Goal: Task Accomplishment & Management: Use online tool/utility

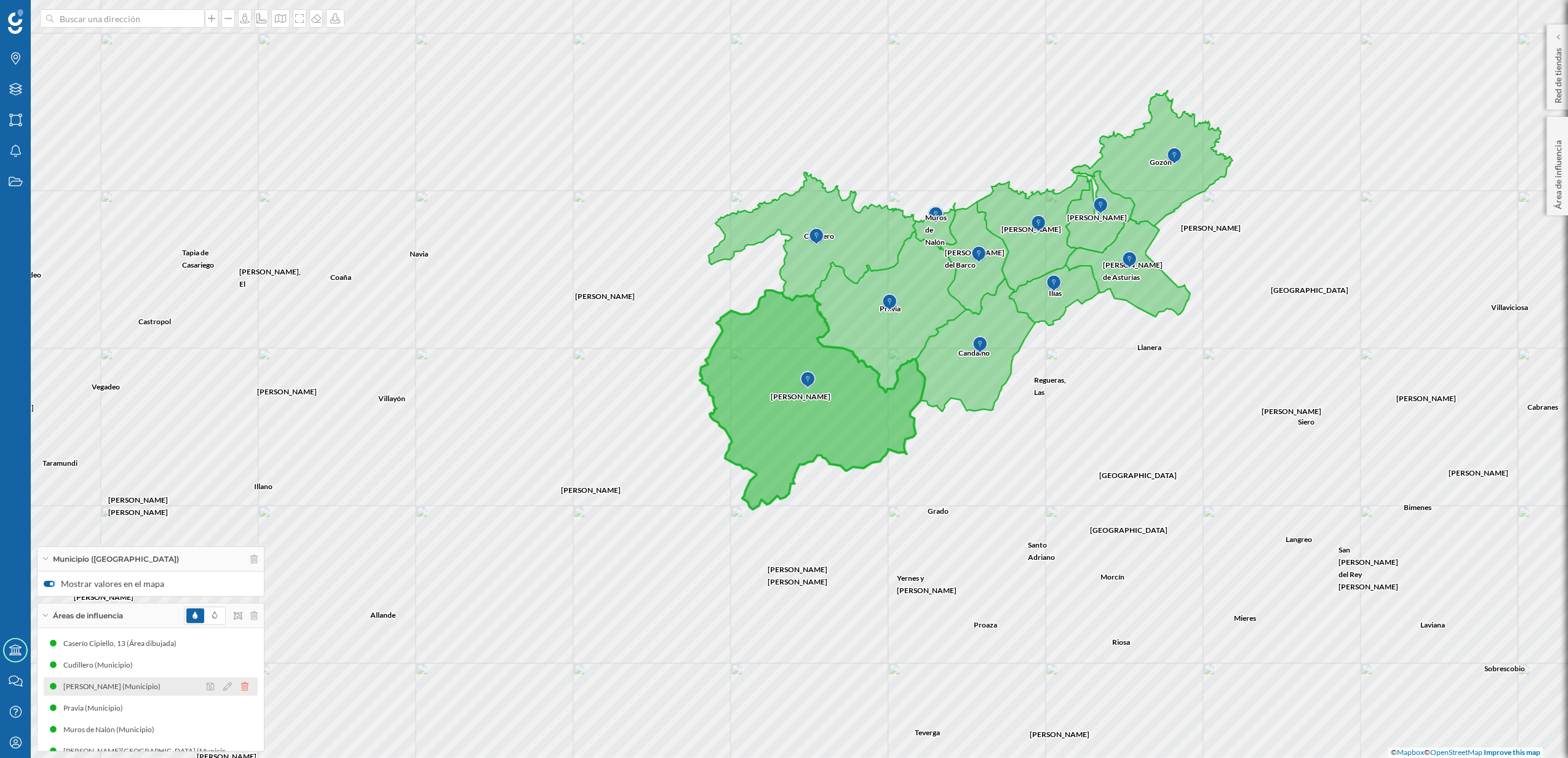
click at [242, 682] on icon at bounding box center [245, 687] width 7 height 9
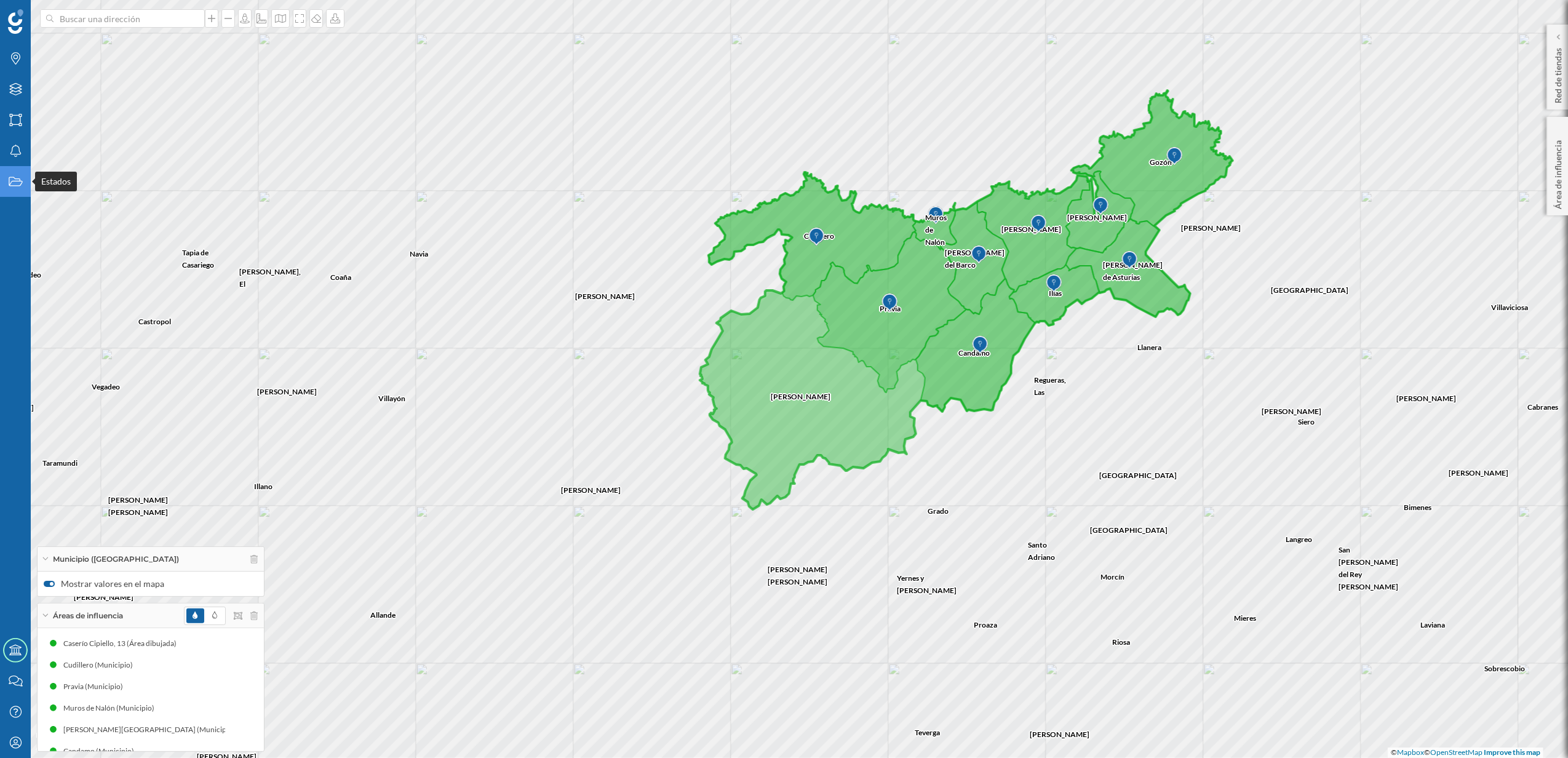
click at [9, 185] on icon "Estados" at bounding box center [16, 182] width 16 height 12
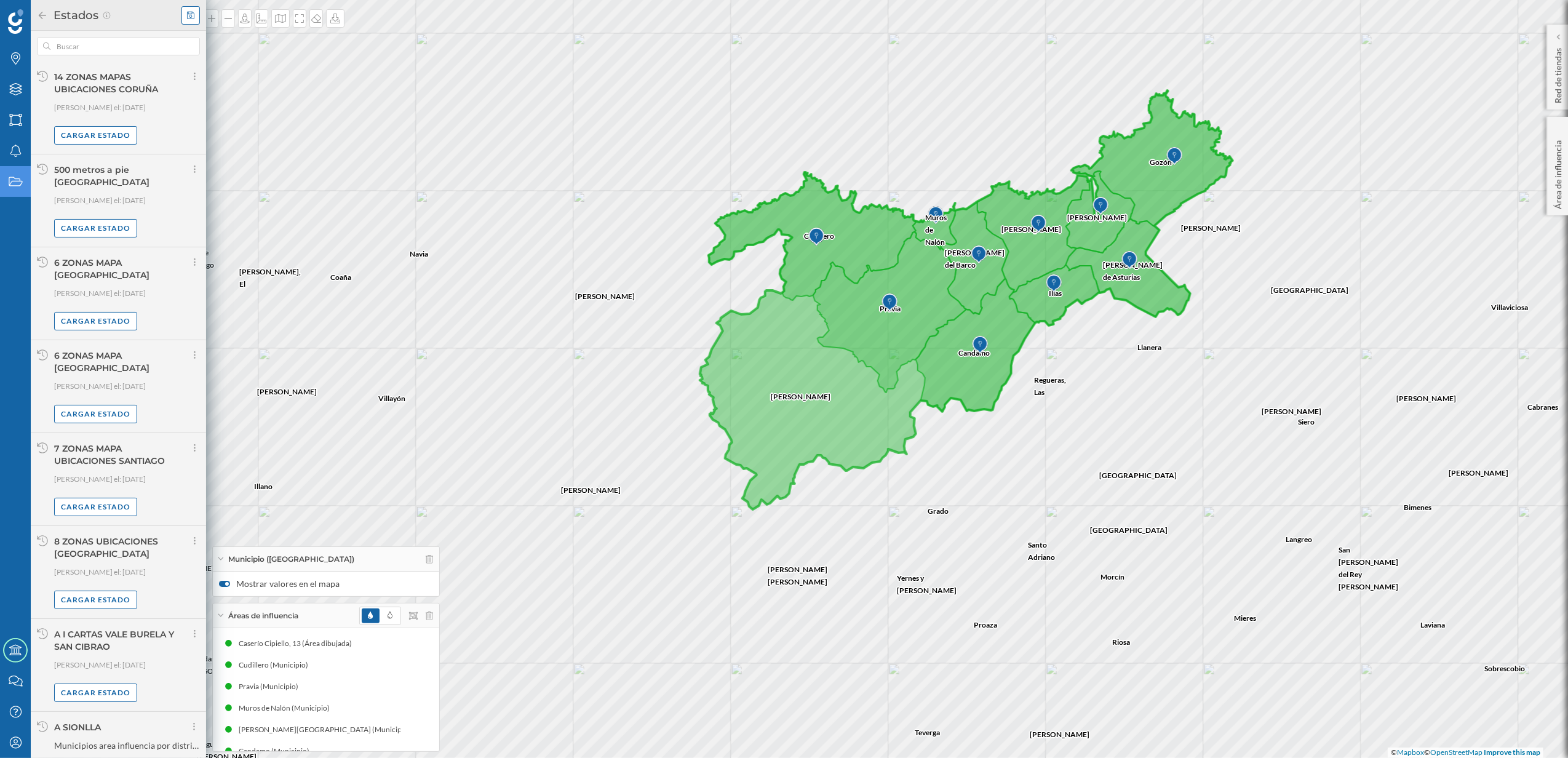
click at [193, 13] on icon at bounding box center [191, 16] width 7 height 9
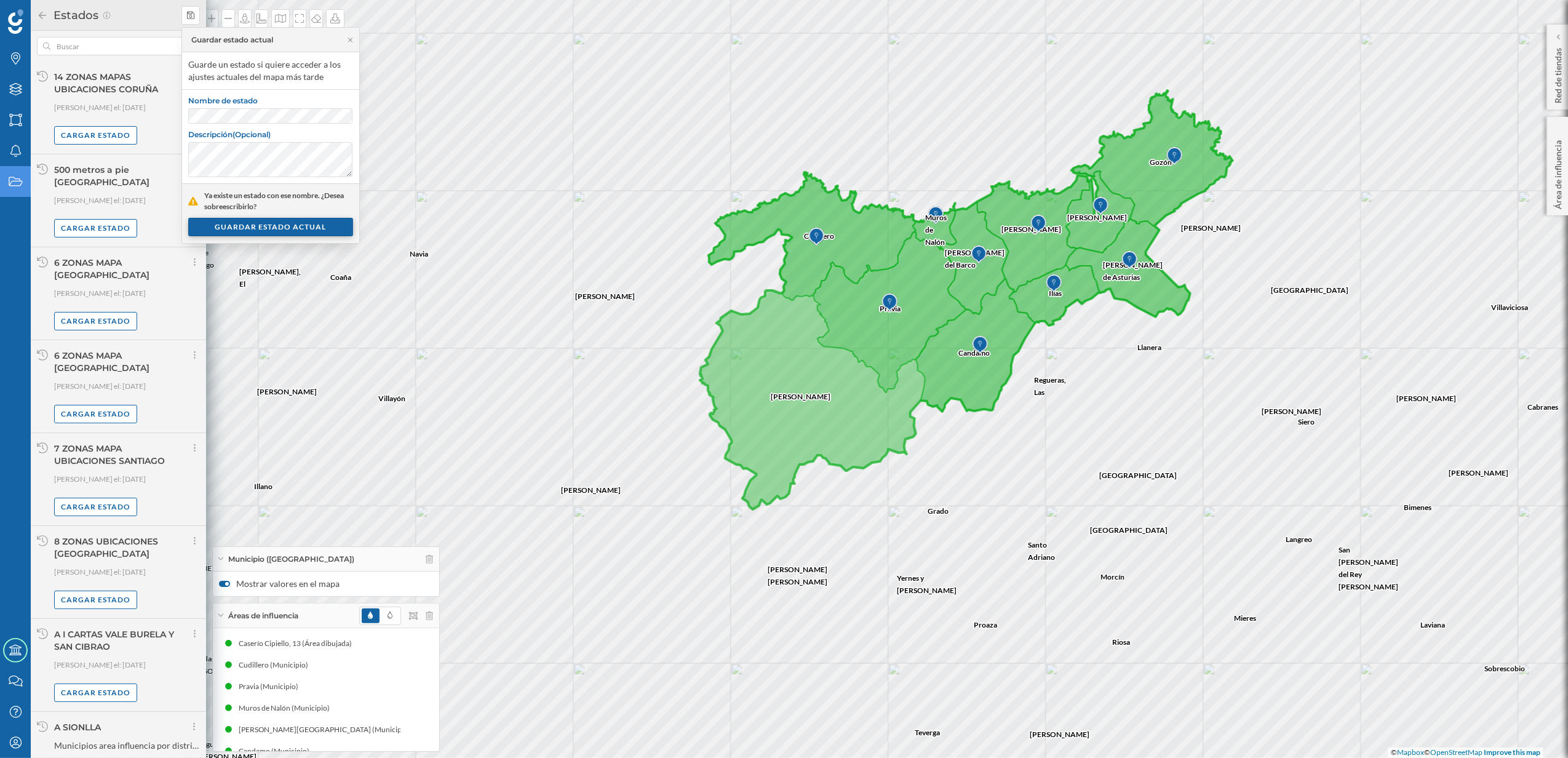
click at [293, 227] on div "GUARDAR ESTADO ACTUAL" at bounding box center [271, 227] width 165 height 19
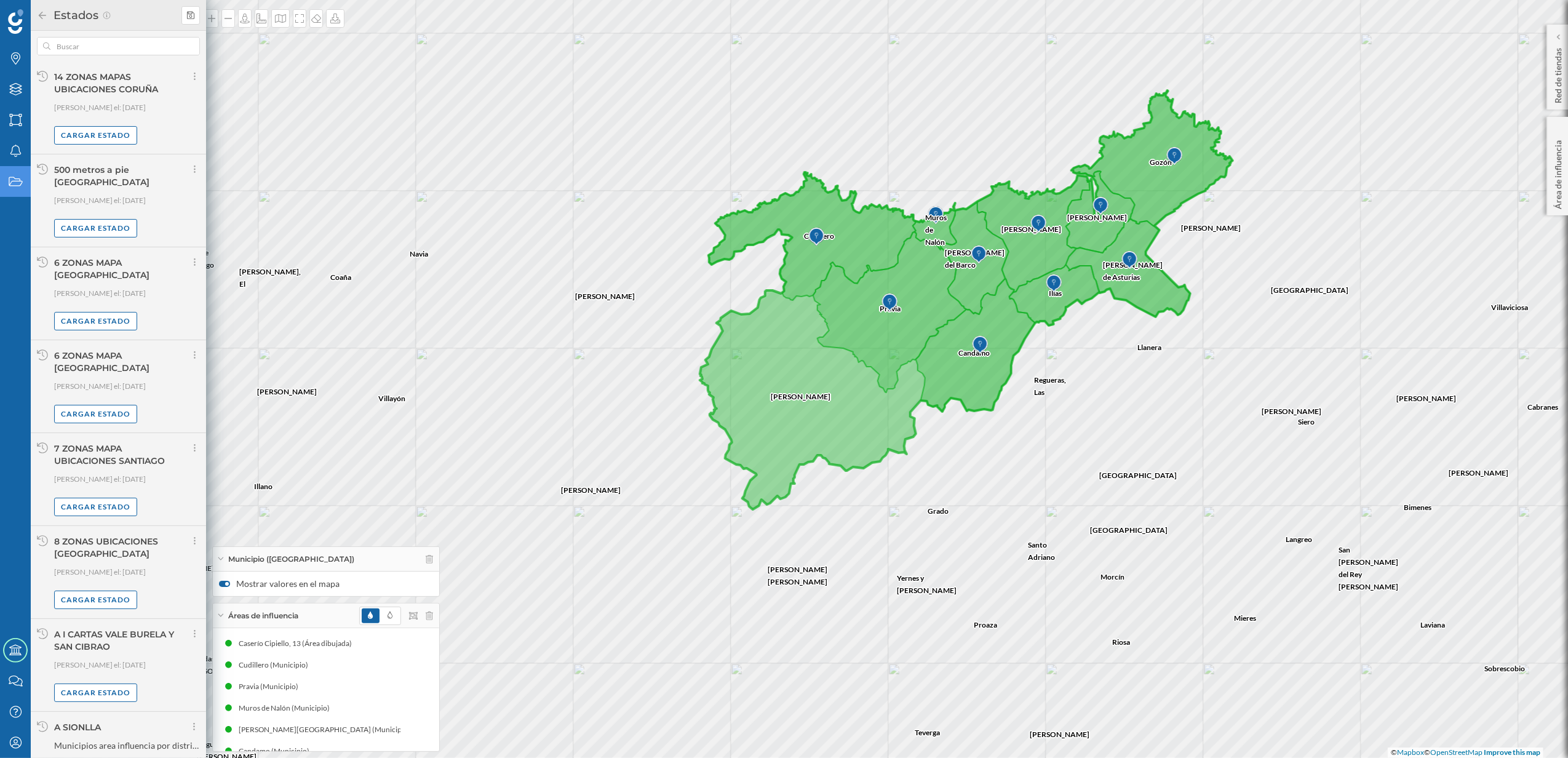
click at [562, 592] on div "Candamo Cudillero Regueras, [GEOGRAPHIC_DATA][PERSON_NAME][GEOGRAPHIC_DATA] Ill…" at bounding box center [784, 379] width 1568 height 758
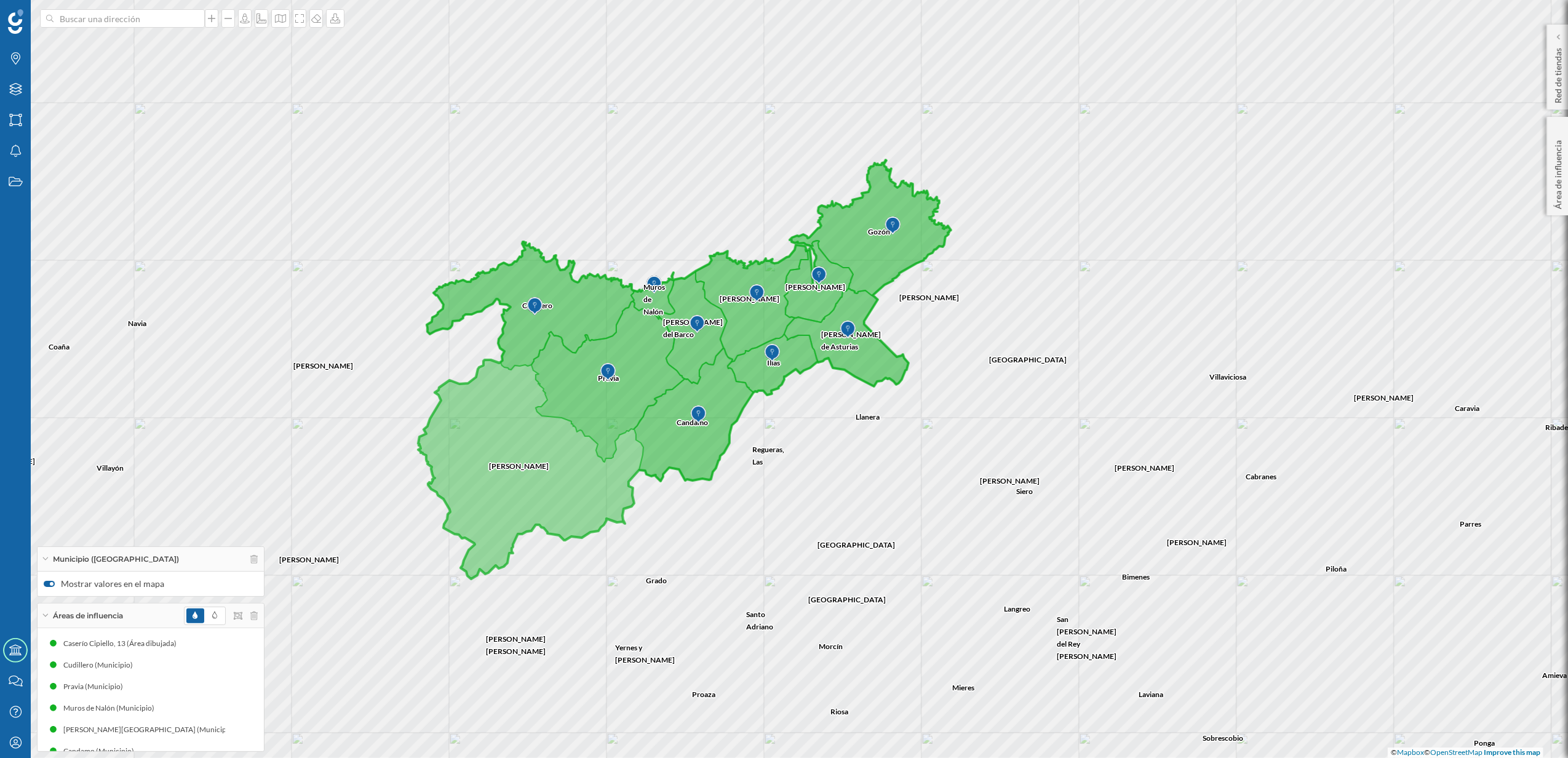
drag, startPoint x: 1164, startPoint y: 397, endPoint x: 882, endPoint y: 466, distance: 290.3
click at [882, 466] on div "Candamo Cudillero Regueras, [GEOGRAPHIC_DATA][PERSON_NAME][GEOGRAPHIC_DATA] Ill…" at bounding box center [784, 379] width 1568 height 758
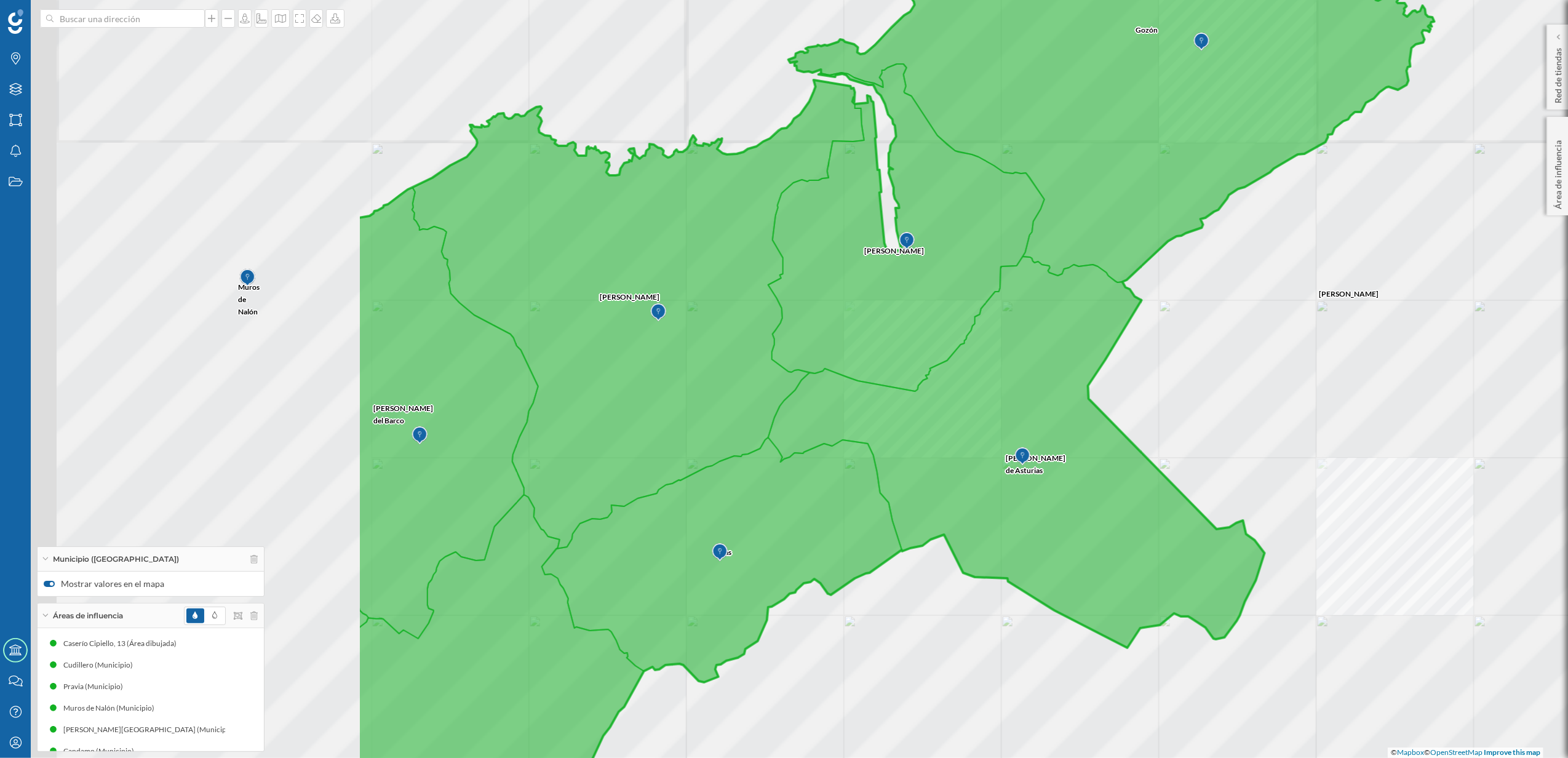
drag, startPoint x: 859, startPoint y: 412, endPoint x: 1376, endPoint y: 365, distance: 519.1
click at [1376, 365] on div "Candamo Cudillero Regueras, [GEOGRAPHIC_DATA][PERSON_NAME] Illas [PERSON_NAME] …" at bounding box center [784, 379] width 1568 height 758
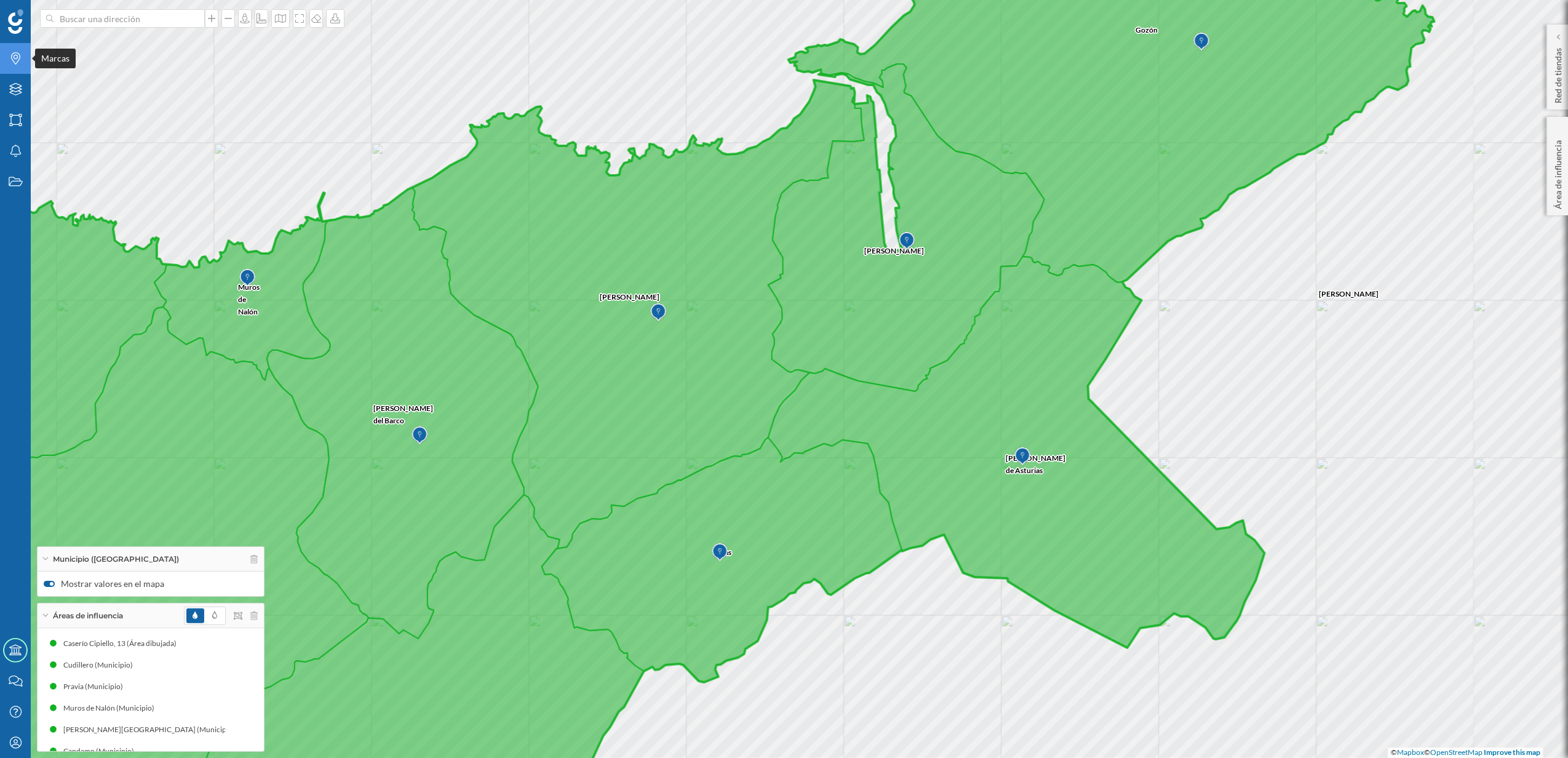
click at [12, 61] on icon at bounding box center [16, 58] width 9 height 12
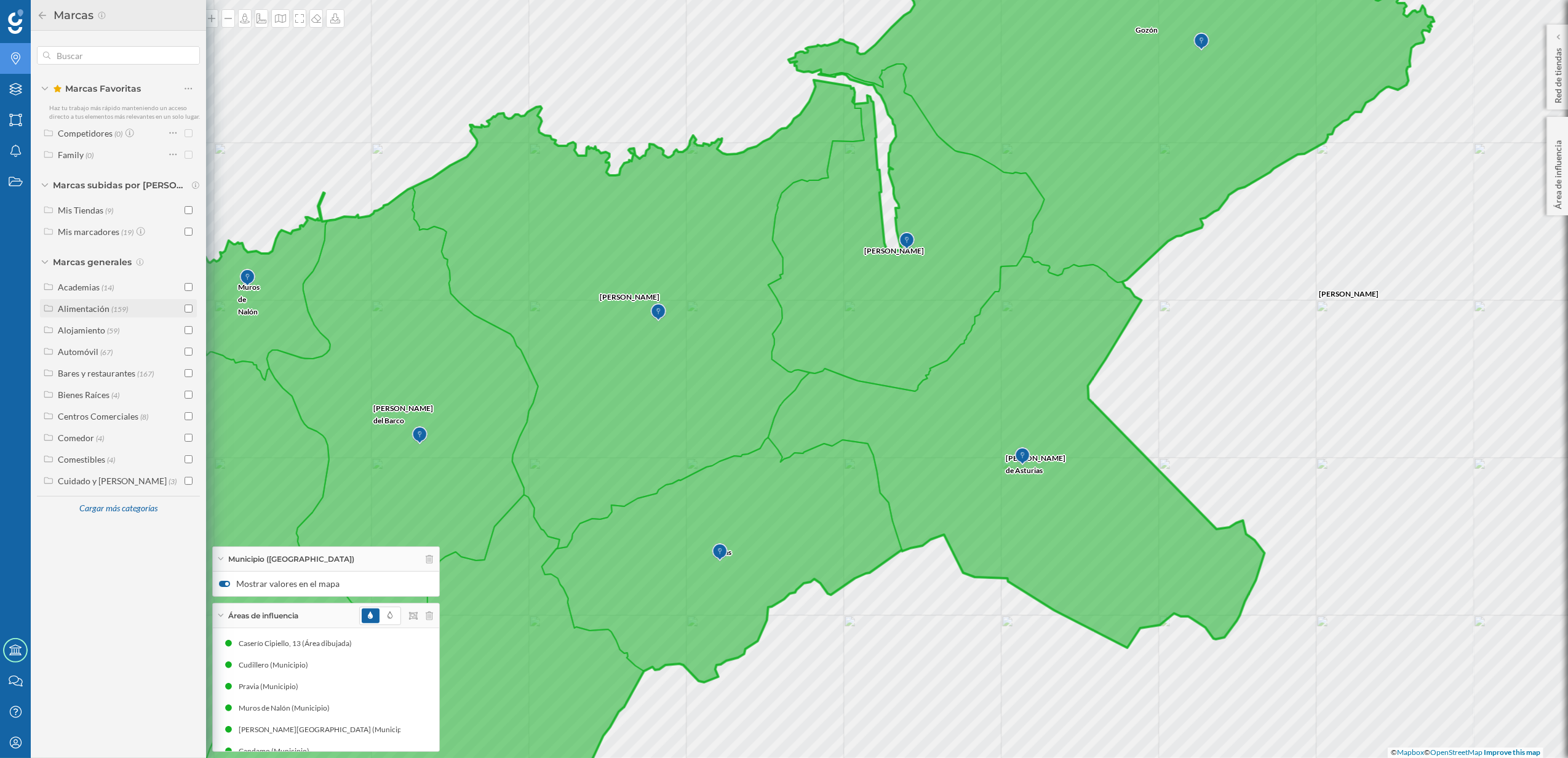
click at [47, 311] on icon at bounding box center [49, 308] width 11 height 9
click at [188, 332] on input "checkbox" at bounding box center [188, 330] width 8 height 8
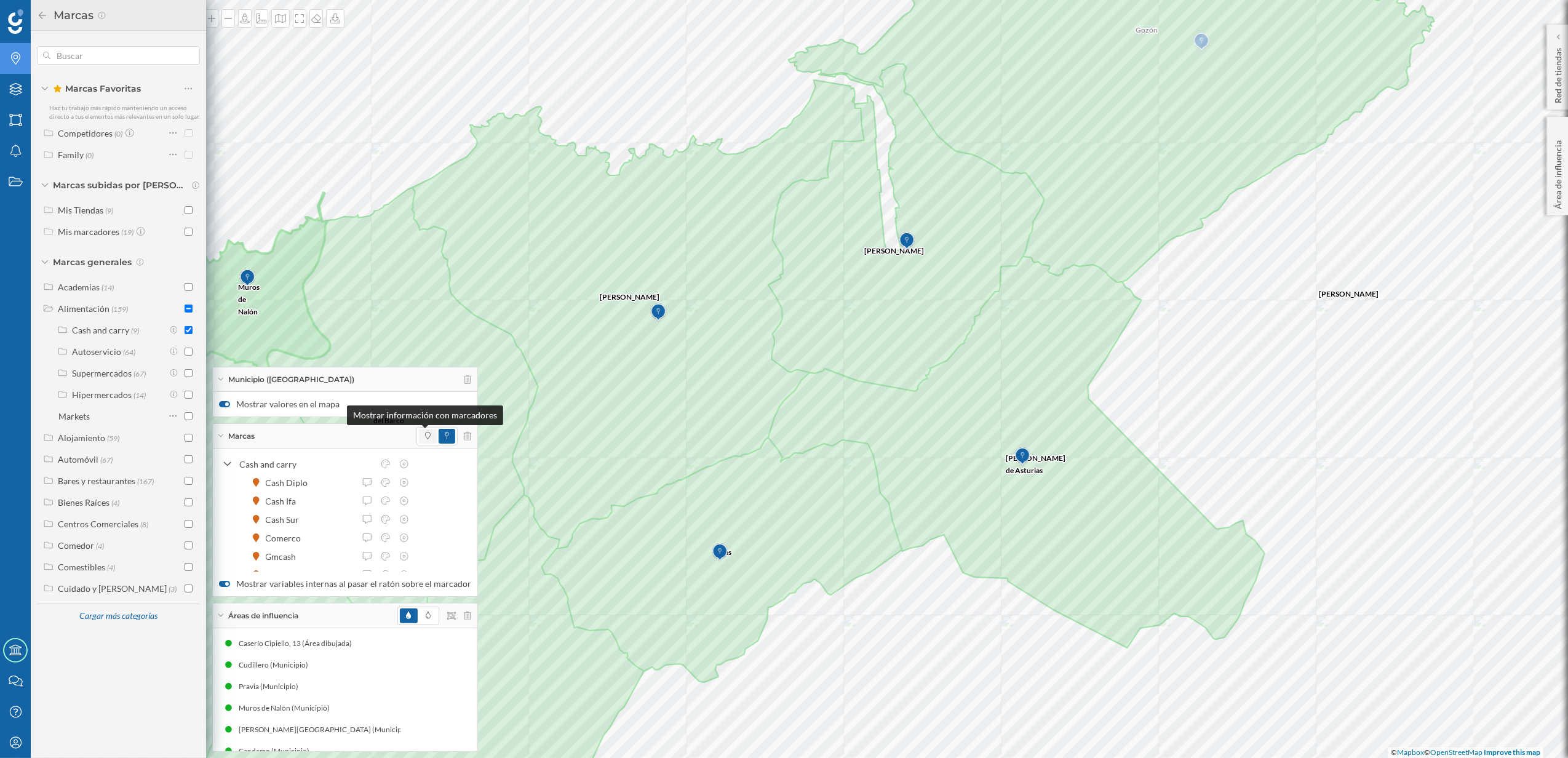
click at [425, 440] on span at bounding box center [428, 436] width 5 height 11
